Goal: Task Accomplishment & Management: Manage account settings

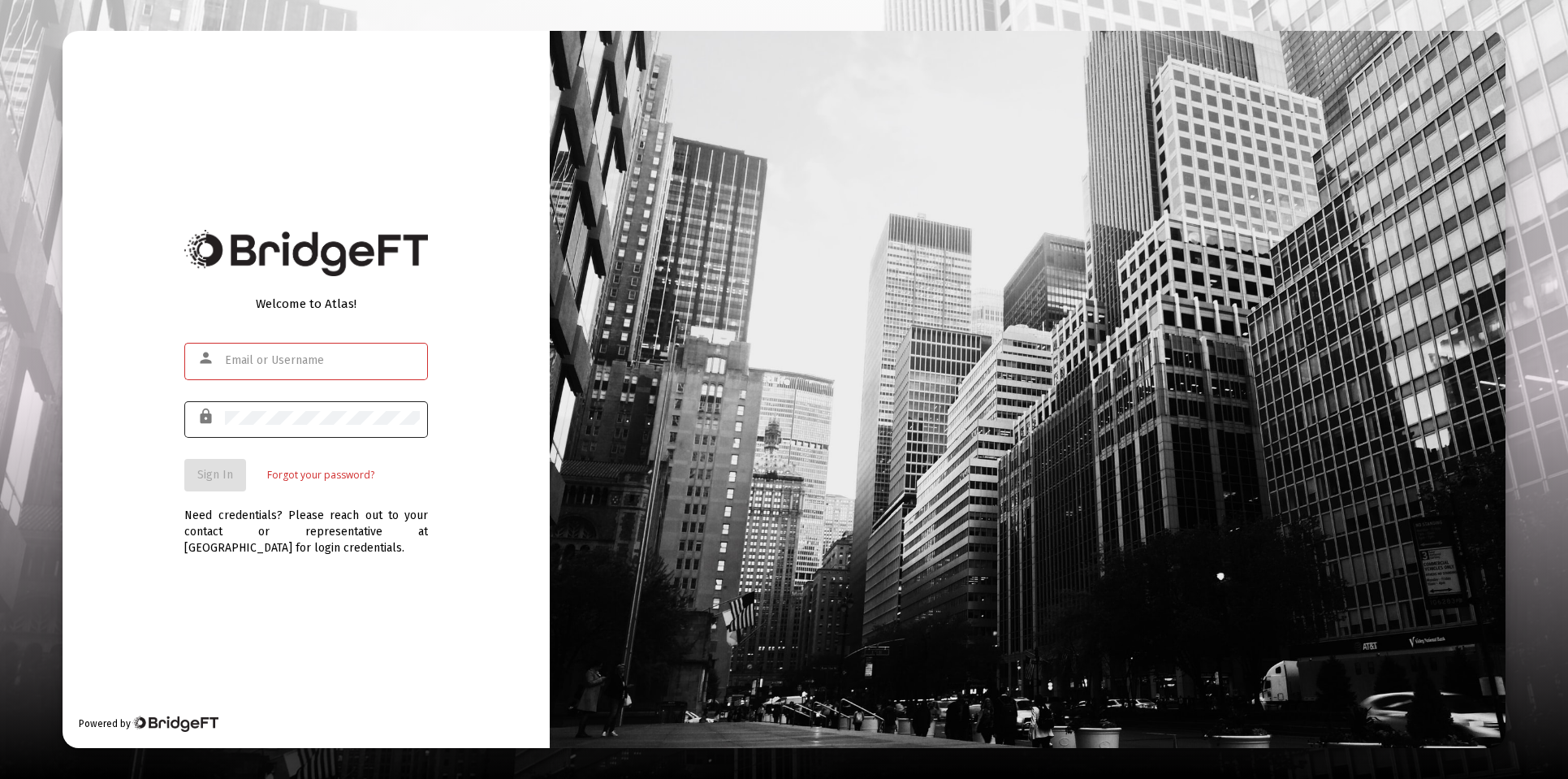
type input "[EMAIL_ADDRESS][DOMAIN_NAME]"
click at [211, 477] on span "Sign In" at bounding box center [215, 475] width 36 height 14
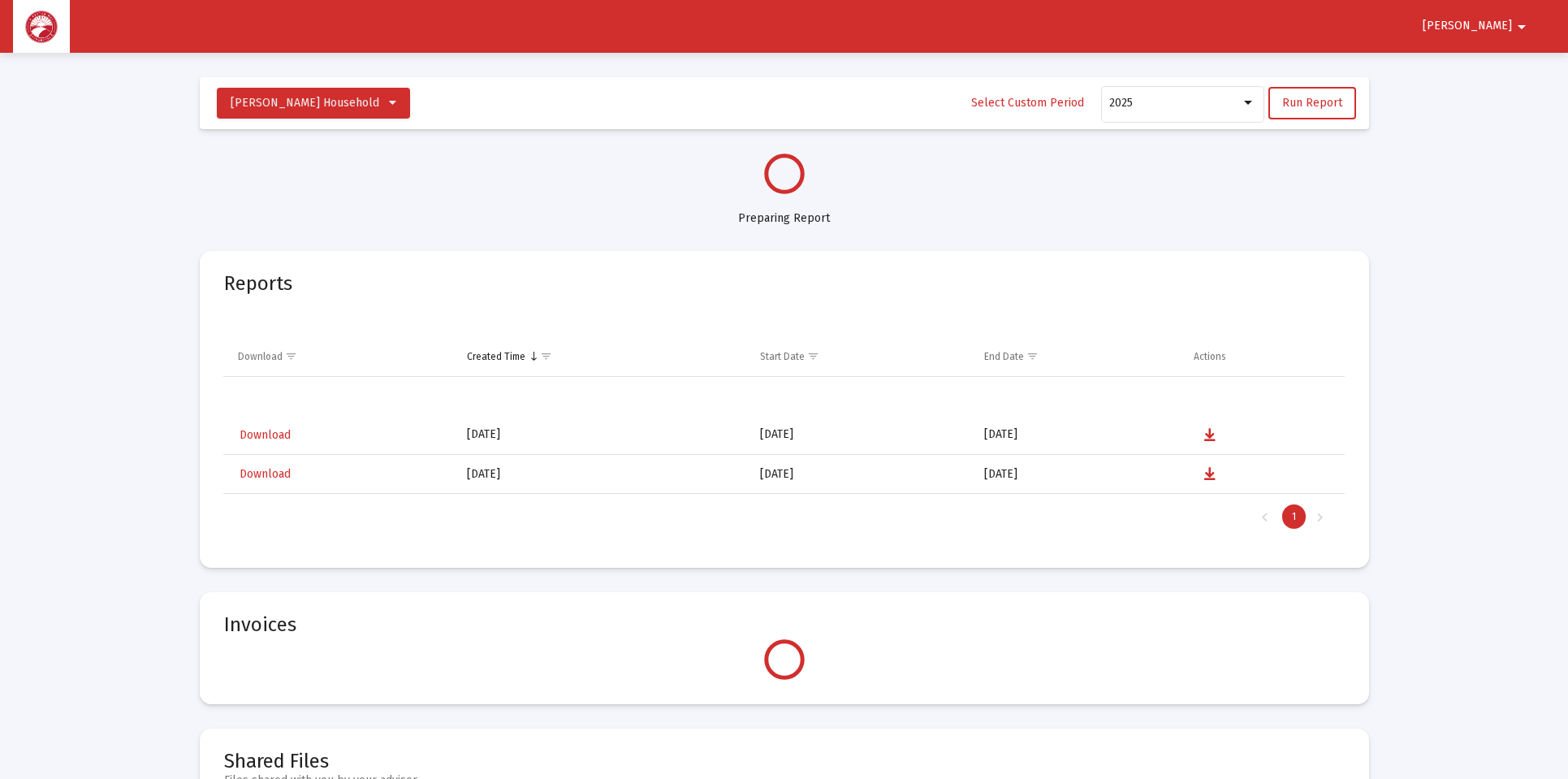
select select "View all"
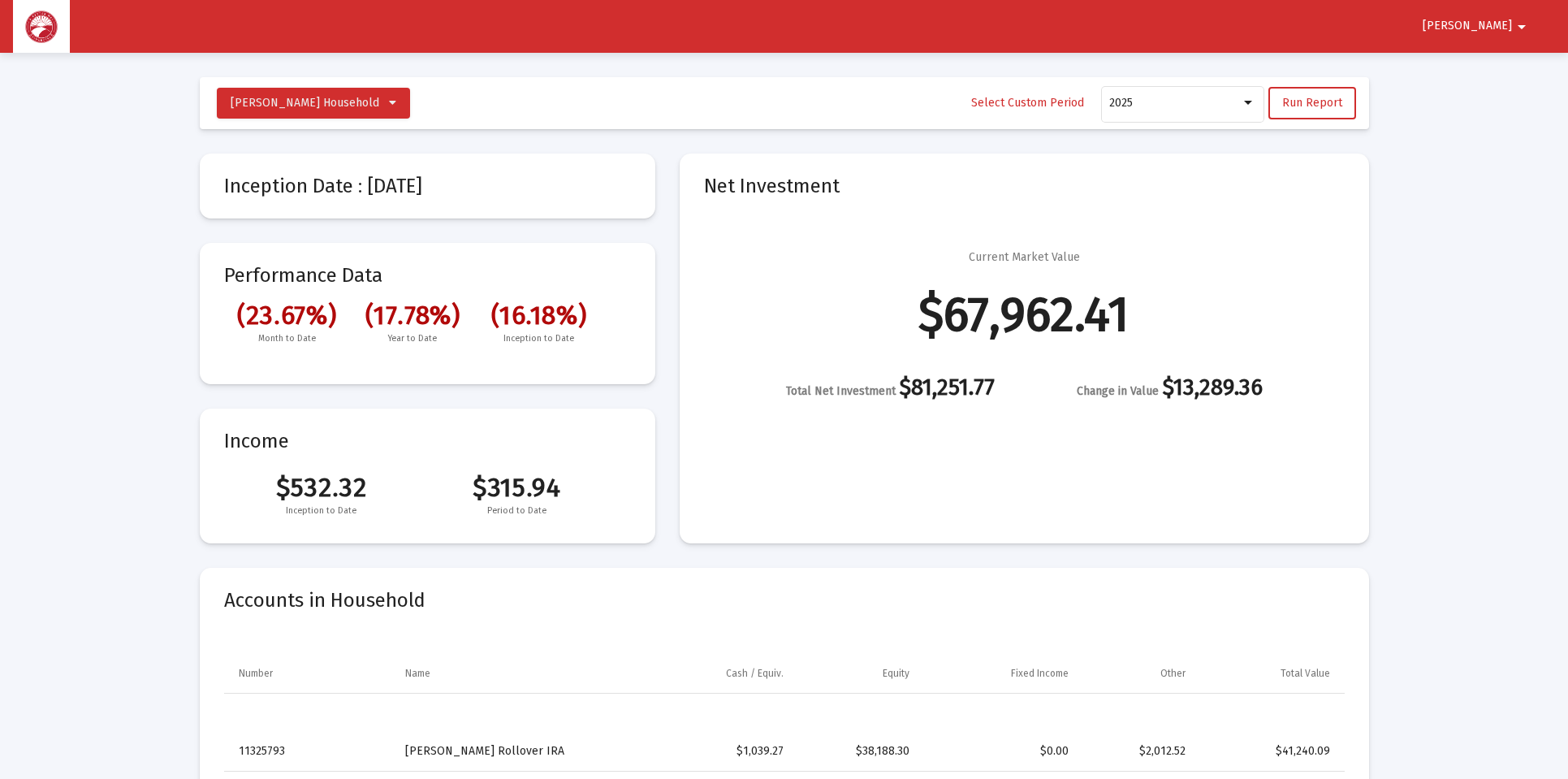
click at [1519, 27] on mat-icon "arrow_drop_down" at bounding box center [1522, 26] width 19 height 32
click at [1509, 65] on button "Logout" at bounding box center [1501, 69] width 91 height 39
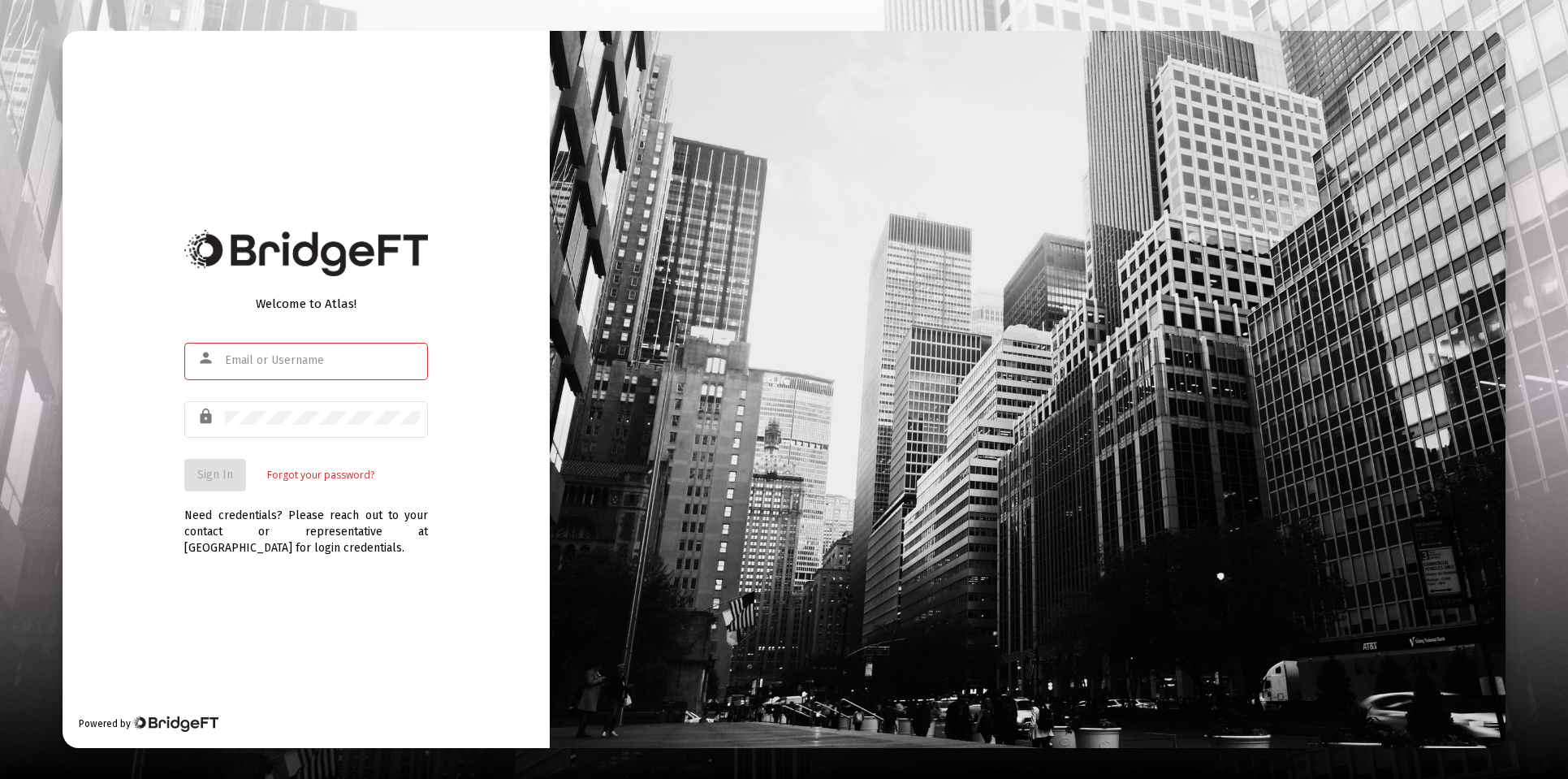
click at [307, 360] on input "text" at bounding box center [322, 360] width 195 height 13
type input "[EMAIL_ADDRESS][DOMAIN_NAME]"
click at [225, 481] on span "Sign In" at bounding box center [215, 475] width 36 height 14
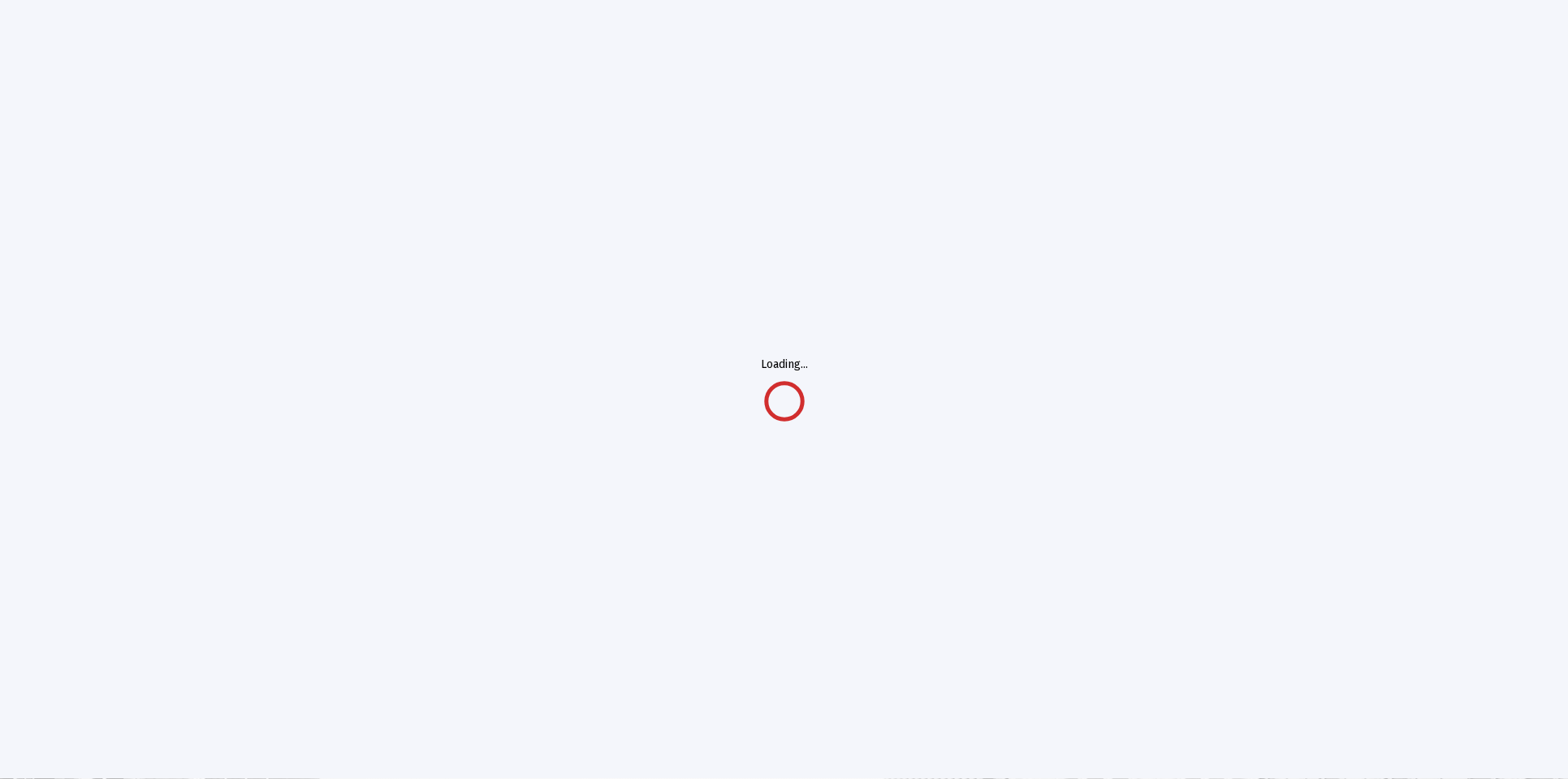
scroll to position [1, 3]
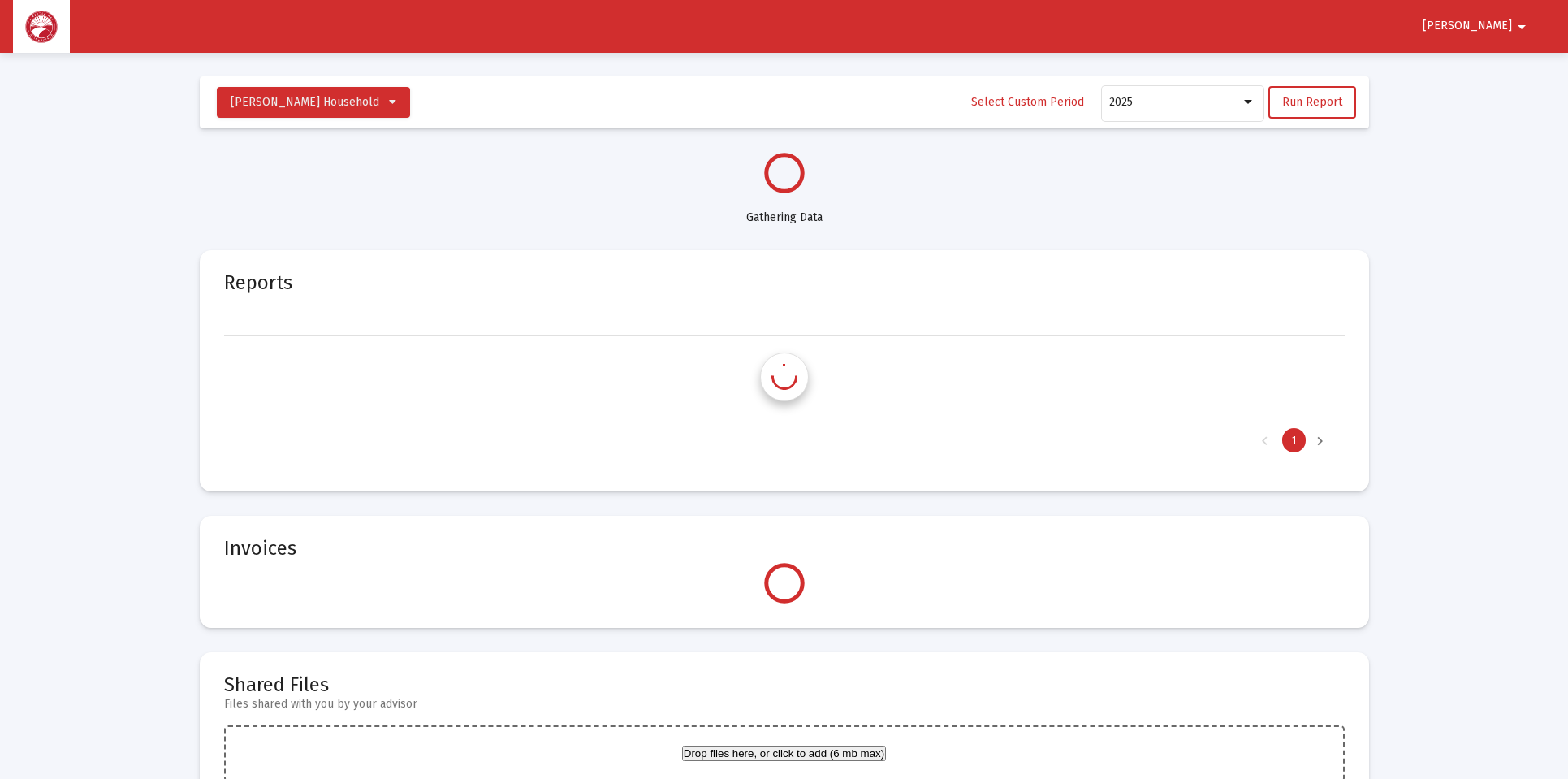
select select "View all"
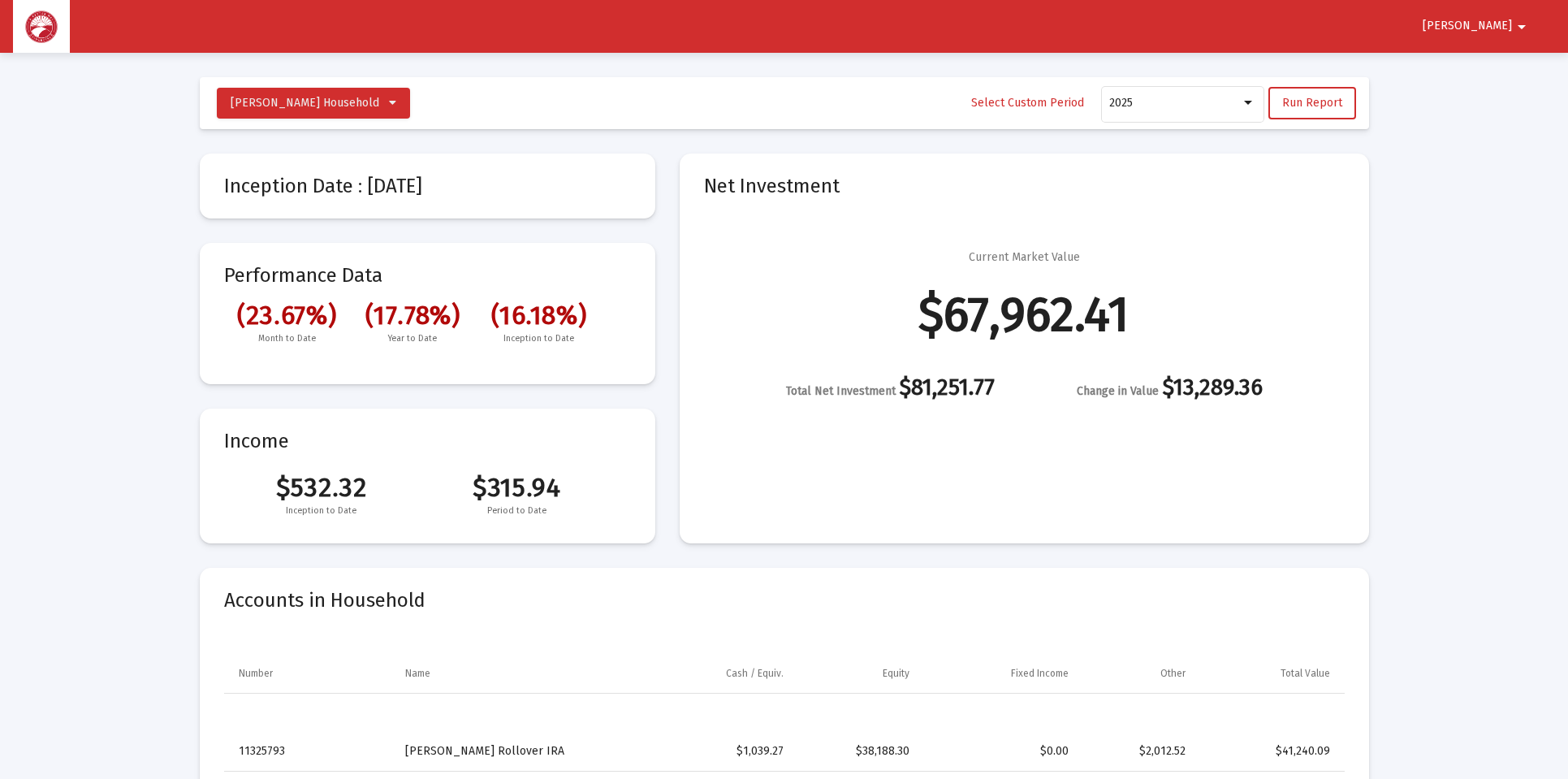
scroll to position [-1, 0]
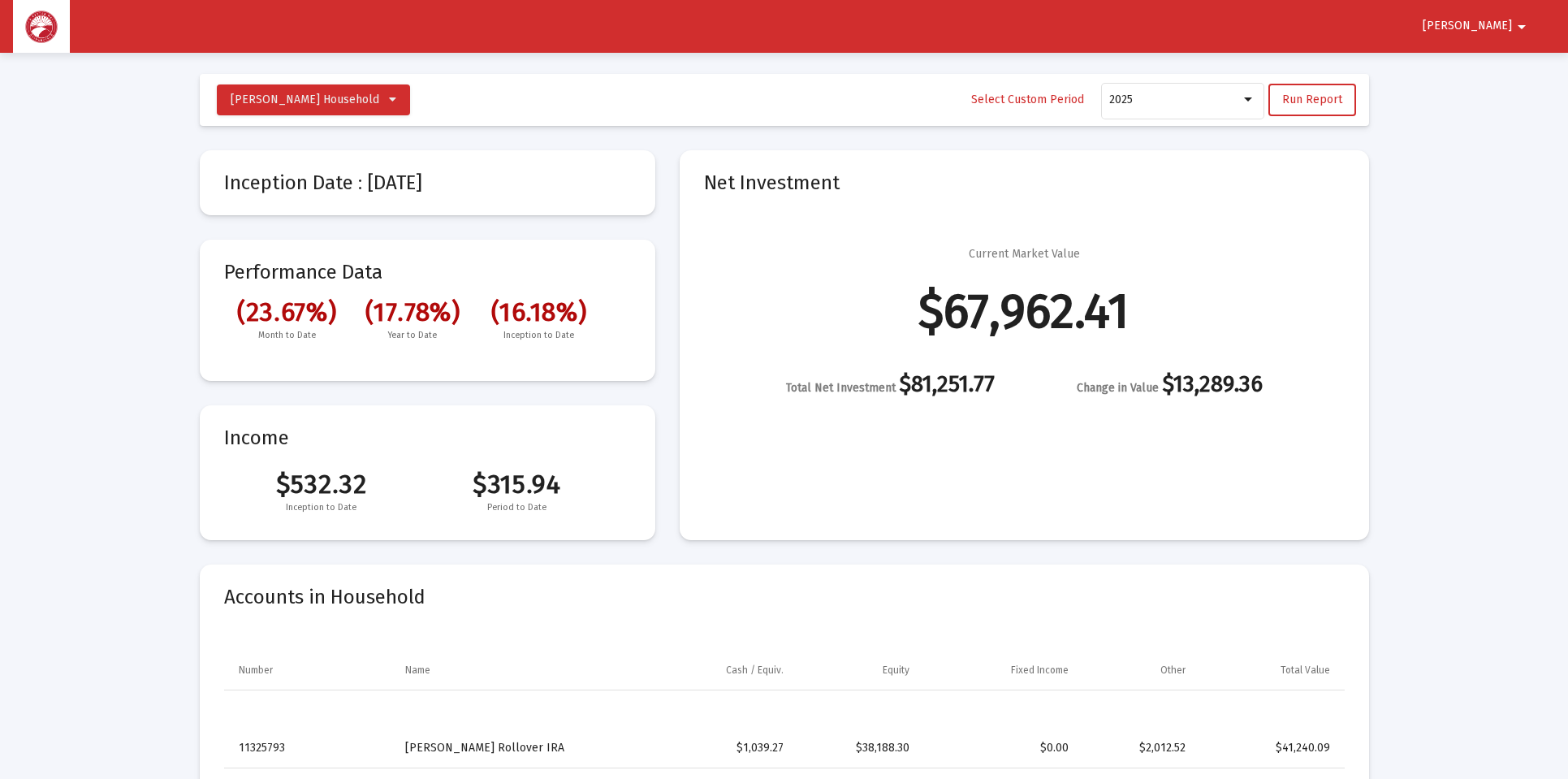
click at [1516, 28] on mat-icon "arrow_drop_down" at bounding box center [1522, 26] width 19 height 32
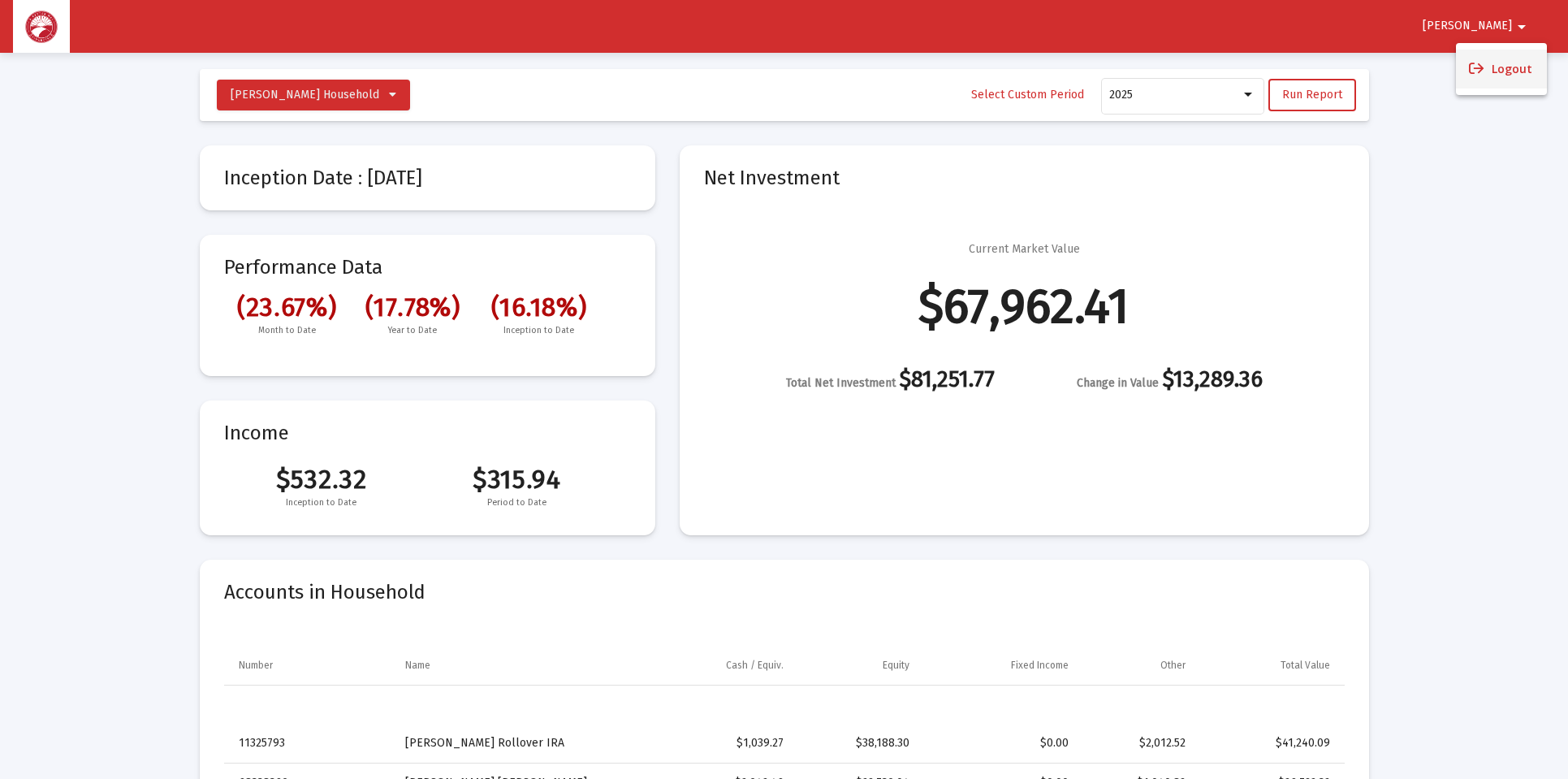
click at [1489, 65] on button "Logout" at bounding box center [1501, 69] width 91 height 39
